Goal: Task Accomplishment & Management: Complete application form

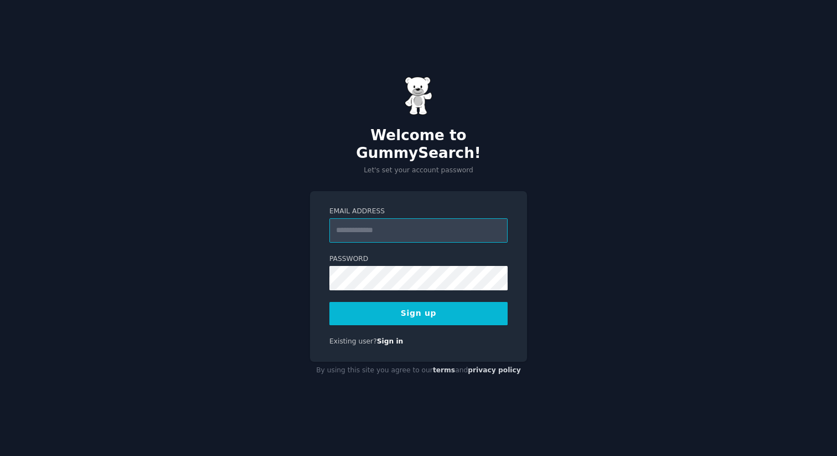
click at [390, 223] on input "Email Address" at bounding box center [418, 230] width 178 height 24
type input "**********"
click at [313, 277] on div "**********" at bounding box center [418, 276] width 217 height 171
click at [319, 267] on div "**********" at bounding box center [418, 276] width 217 height 171
click at [402, 307] on button "Sign up" at bounding box center [418, 313] width 178 height 23
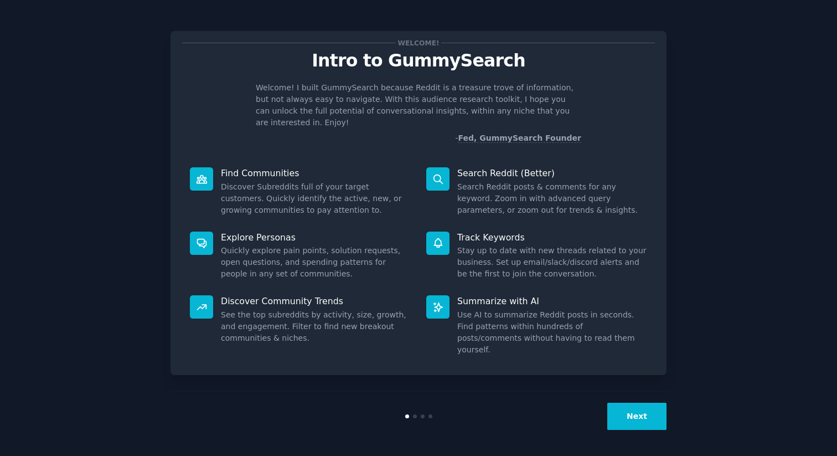
click at [645, 410] on button "Next" at bounding box center [636, 415] width 59 height 27
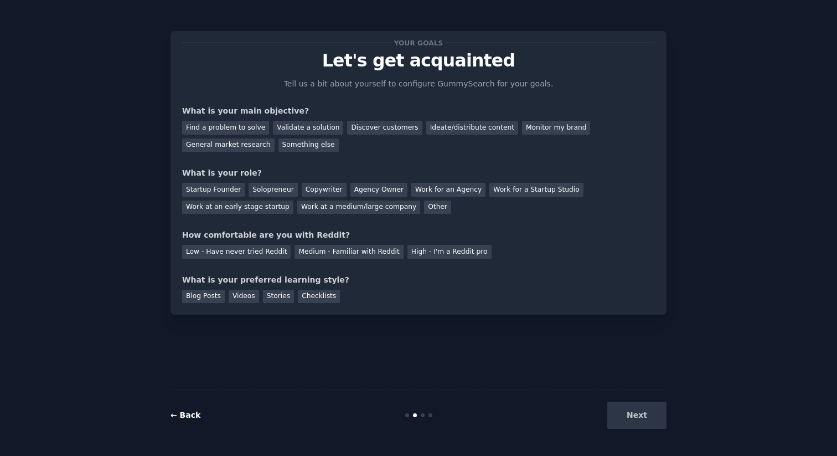
click at [194, 416] on link "← Back" at bounding box center [186, 414] width 30 height 9
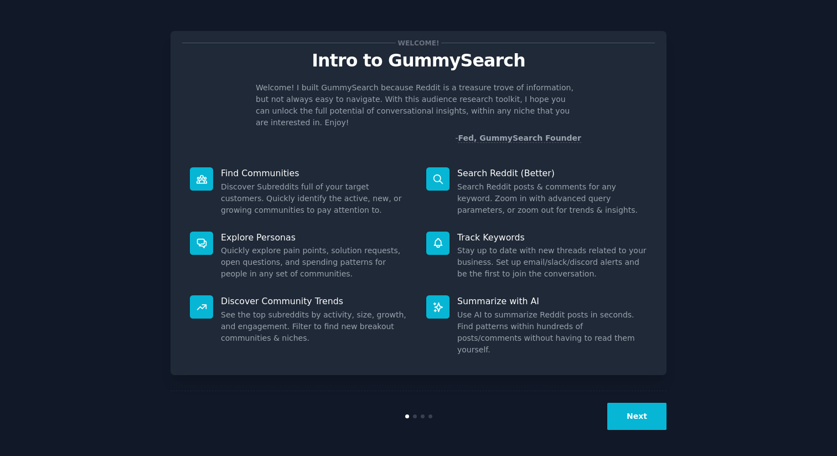
click at [647, 414] on button "Next" at bounding box center [636, 415] width 59 height 27
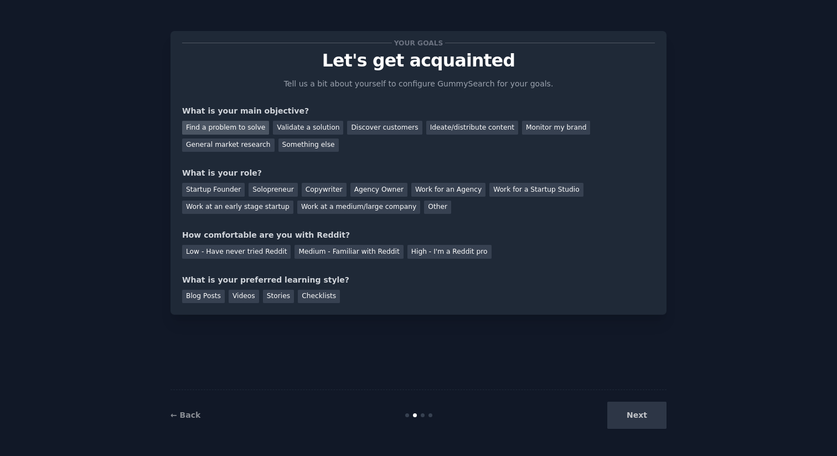
click at [224, 130] on div "Find a problem to solve" at bounding box center [225, 128] width 87 height 14
click at [291, 127] on div "Validate a solution" at bounding box center [308, 128] width 70 height 14
click at [376, 122] on div "Discover customers" at bounding box center [384, 128] width 75 height 14
click at [225, 130] on div "Find a problem to solve" at bounding box center [225, 128] width 87 height 14
click at [428, 205] on div "Other" at bounding box center [437, 207] width 27 height 14
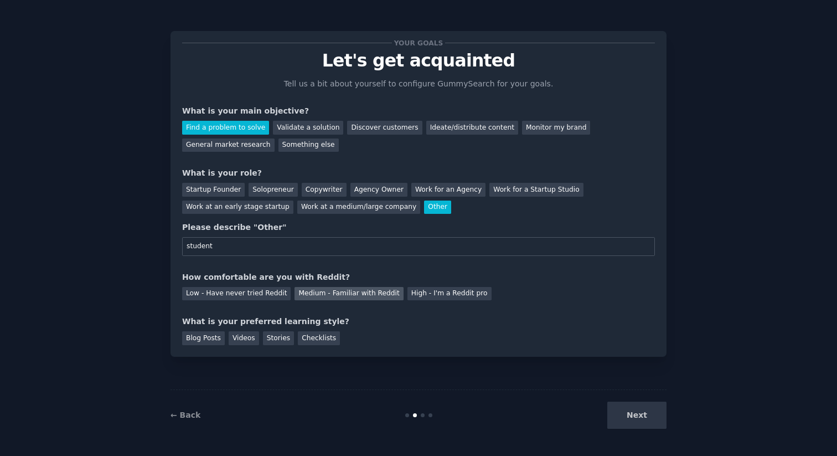
type input "student"
click at [333, 294] on div "Medium - Familiar with Reddit" at bounding box center [349, 294] width 109 height 14
click at [201, 338] on div "Blog Posts" at bounding box center [203, 338] width 43 height 14
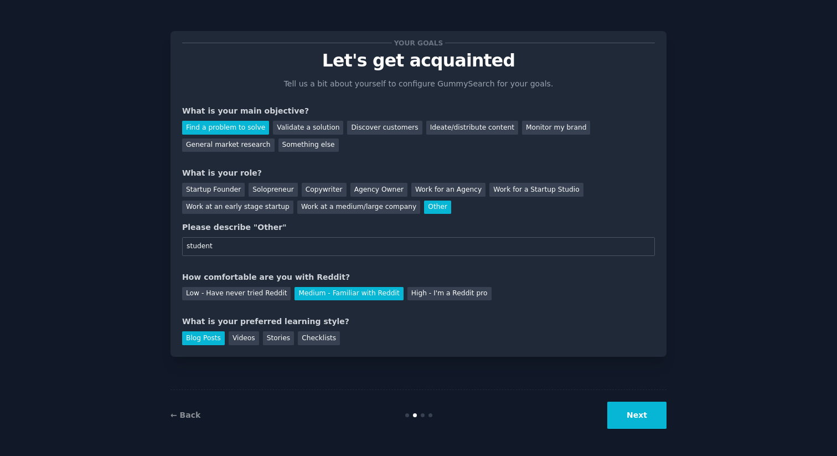
click at [629, 419] on button "Next" at bounding box center [636, 414] width 59 height 27
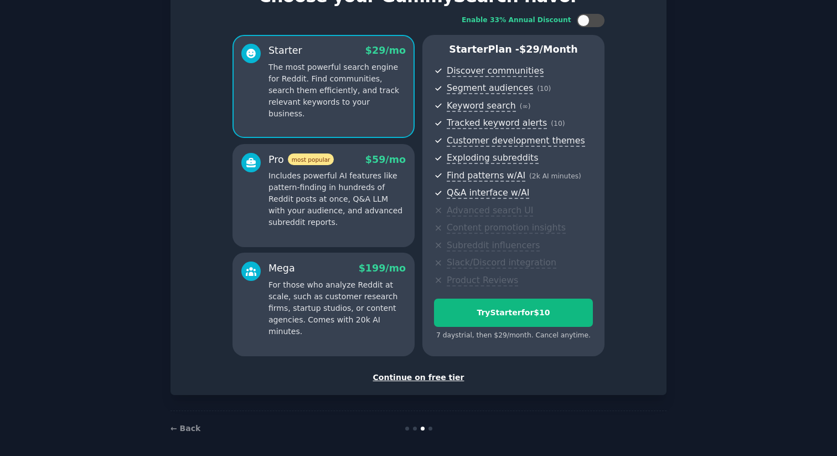
scroll to position [69, 0]
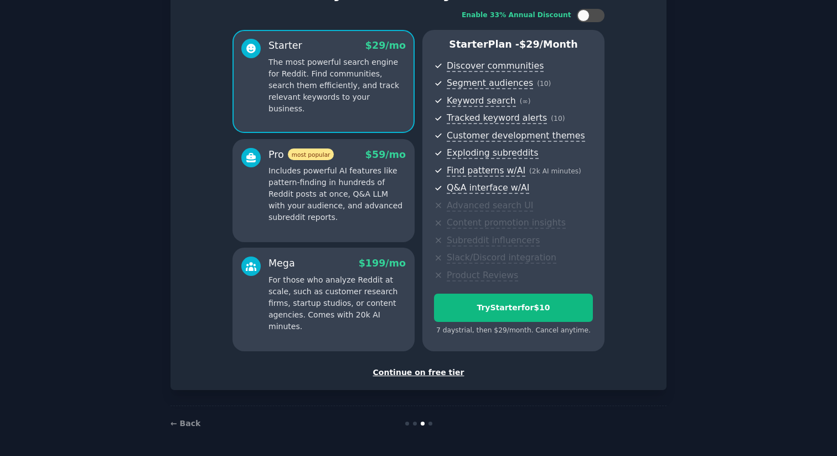
click at [445, 375] on div "Continue on free tier" at bounding box center [418, 372] width 473 height 12
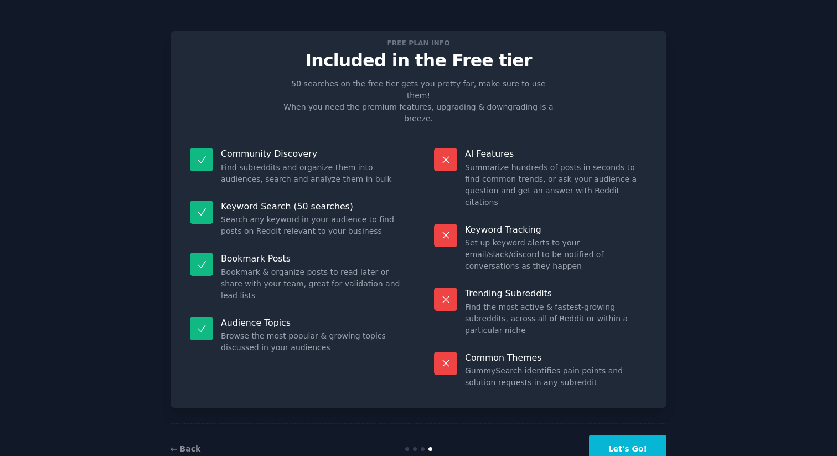
click at [649, 435] on button "Let's Go!" at bounding box center [628, 448] width 78 height 27
